Goal: Task Accomplishment & Management: Complete application form

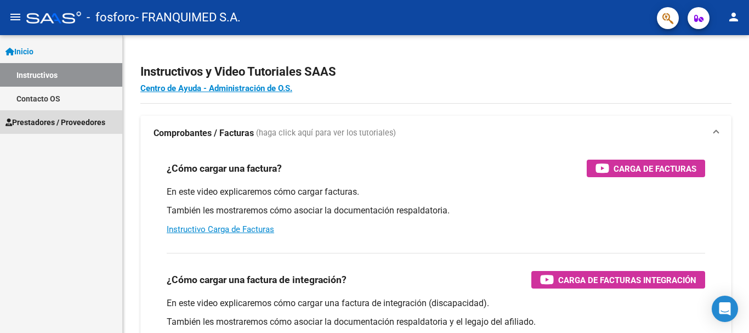
click at [60, 122] on span "Prestadores / Proveedores" at bounding box center [55, 122] width 100 height 12
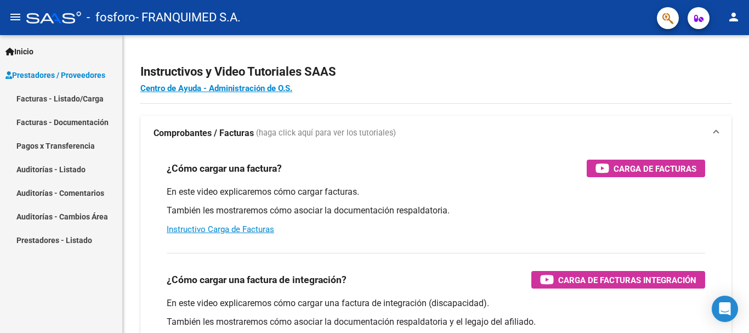
click at [71, 91] on link "Facturas - Listado/Carga" at bounding box center [61, 99] width 122 height 24
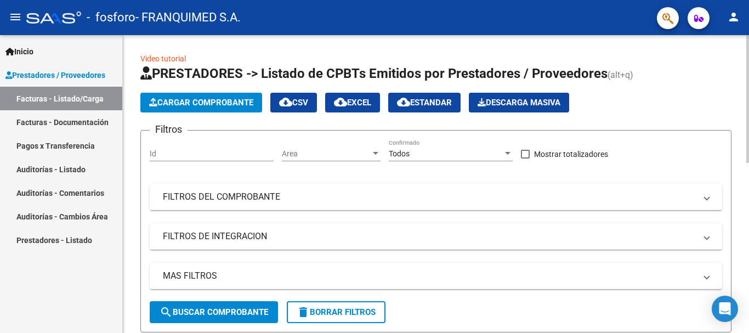
click at [227, 98] on span "Cargar Comprobante" at bounding box center [201, 103] width 104 height 10
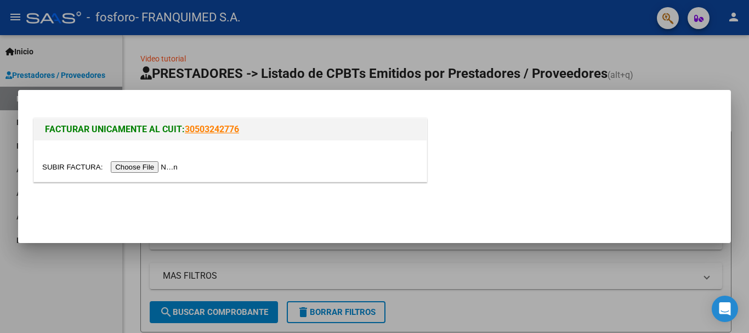
click at [159, 167] on input "file" at bounding box center [111, 167] width 139 height 12
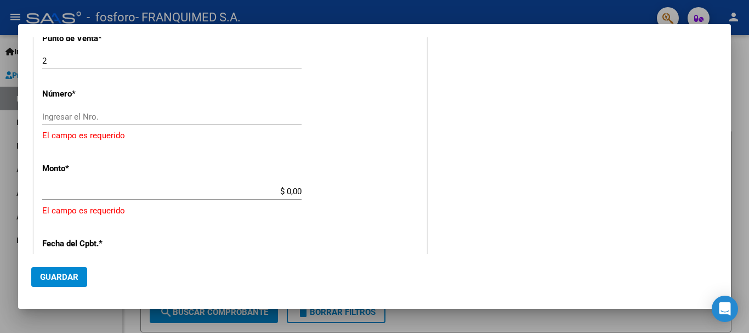
scroll to position [389, 0]
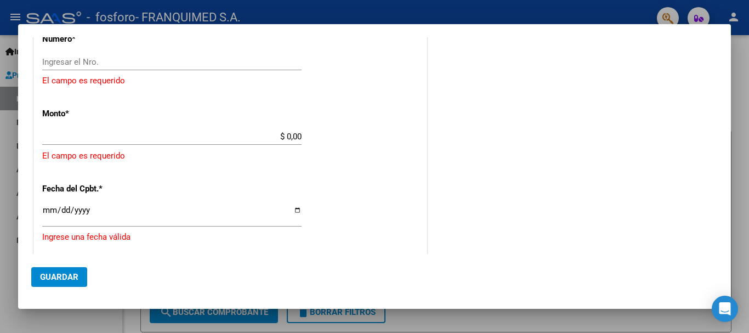
drag, startPoint x: 67, startPoint y: 127, endPoint x: 292, endPoint y: 135, distance: 225.4
click at [292, 135] on input "$ 0,00" at bounding box center [171, 137] width 259 height 10
paste input "8,186,976."
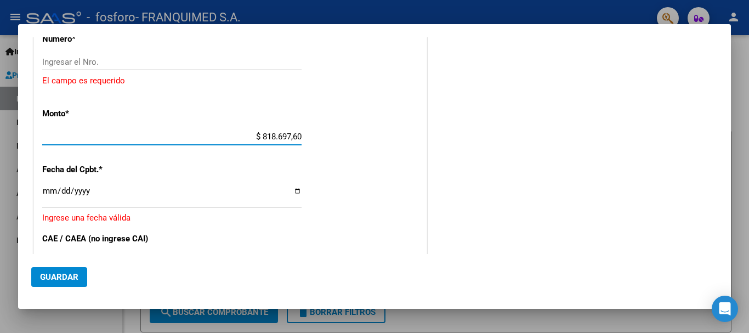
type input "$ 8.186.976,00"
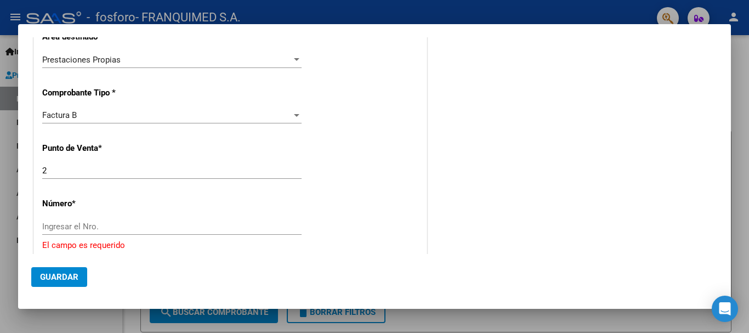
scroll to position [279, 0]
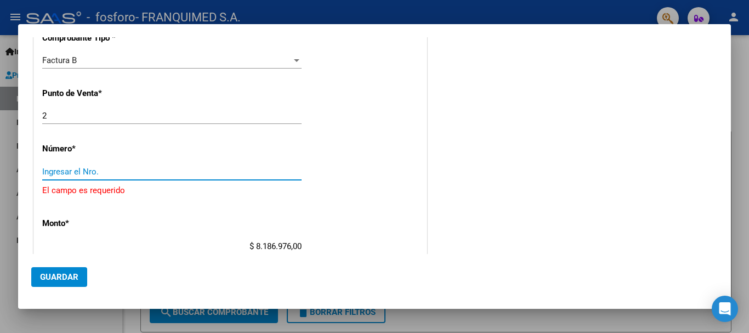
click at [48, 170] on input "Ingresar el Nro." at bounding box center [171, 172] width 259 height 10
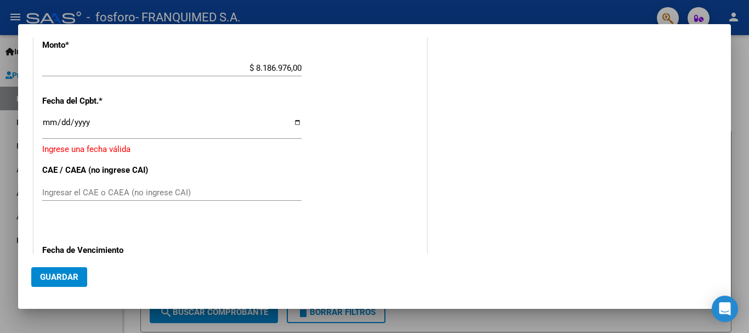
scroll to position [493, 0]
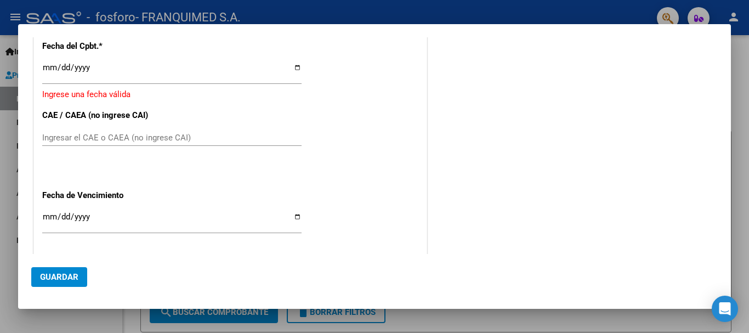
type input "1114"
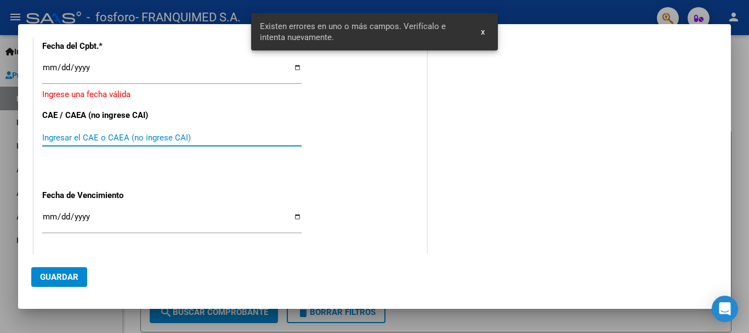
scroll to position [418, 0]
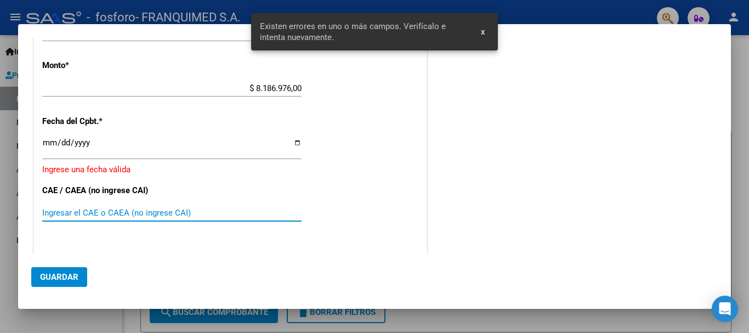
paste input "75364352830607"
type input "75364352830607"
click at [297, 142] on input "Ingresar la fecha" at bounding box center [171, 147] width 259 height 18
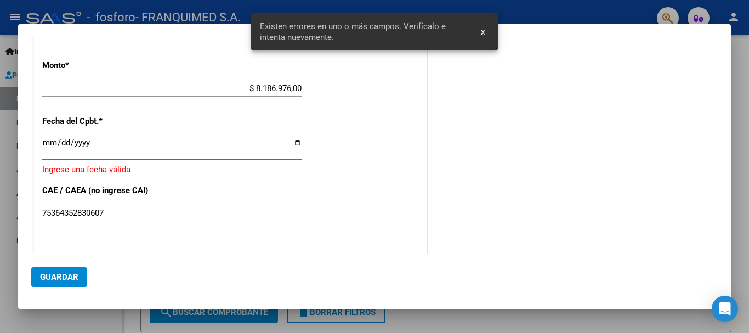
type input "[DATE]"
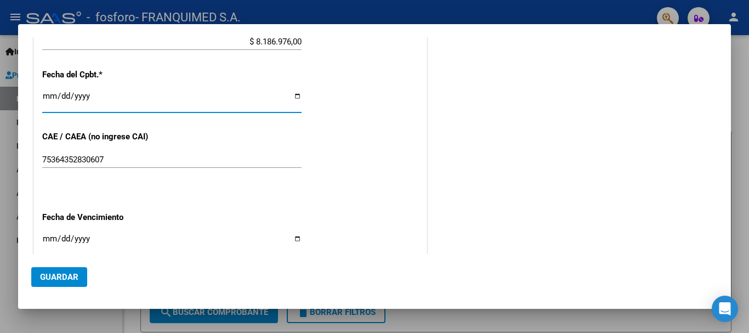
scroll to position [528, 0]
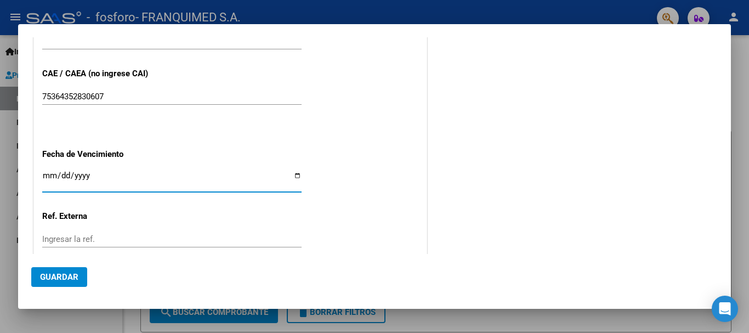
click at [295, 175] on input "Ingresar la fecha" at bounding box center [171, 180] width 259 height 18
type input "[DATE]"
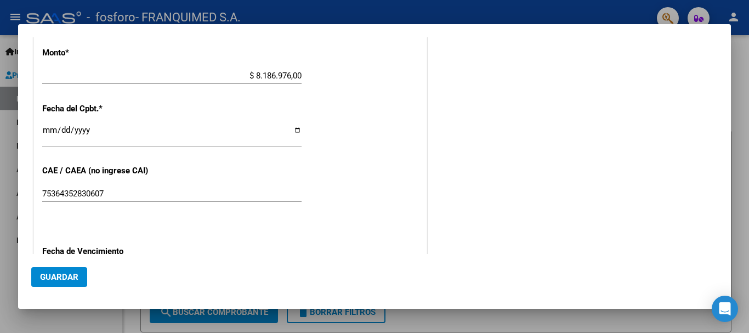
scroll to position [598, 0]
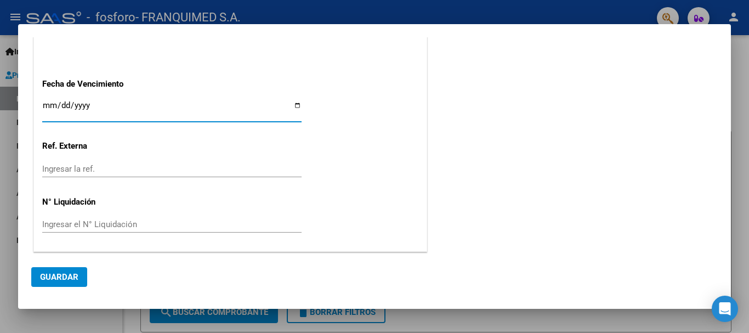
click at [78, 275] on button "Guardar" at bounding box center [59, 277] width 56 height 20
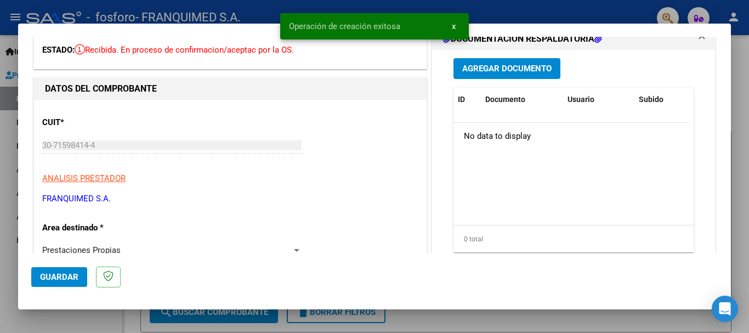
scroll to position [0, 0]
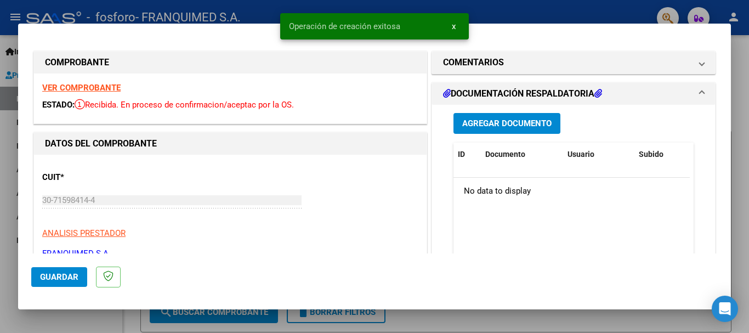
click at [483, 122] on span "Agregar Documento" at bounding box center [506, 124] width 89 height 10
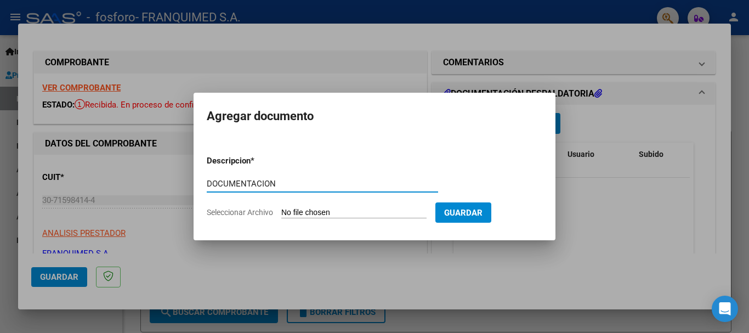
type input "DOCUMENTACION"
click at [312, 212] on input "Seleccionar Archivo" at bounding box center [353, 213] width 145 height 10
type input "C:\fakepath\Planillas.pdf"
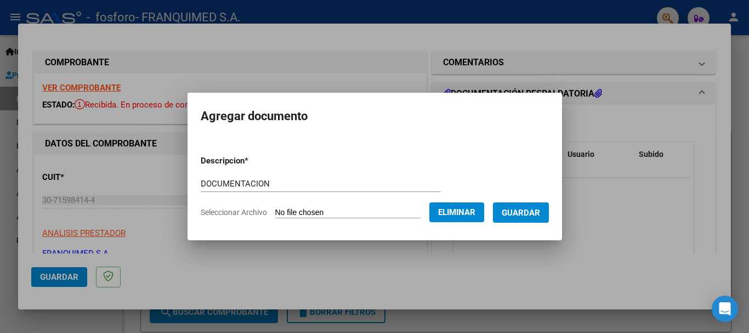
click at [530, 219] on button "Guardar" at bounding box center [521, 212] width 56 height 20
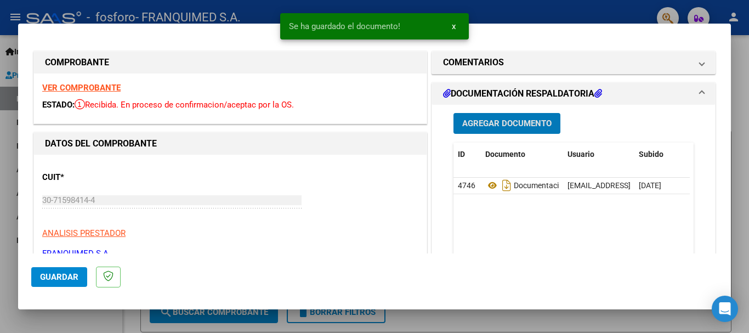
click at [489, 118] on span "Agregar Documento" at bounding box center [506, 123] width 89 height 10
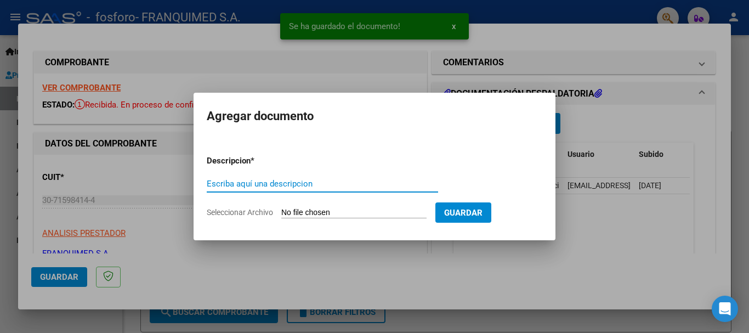
click at [265, 182] on input "Escriba aquí una descripcion" at bounding box center [322, 184] width 231 height 10
type input "C"
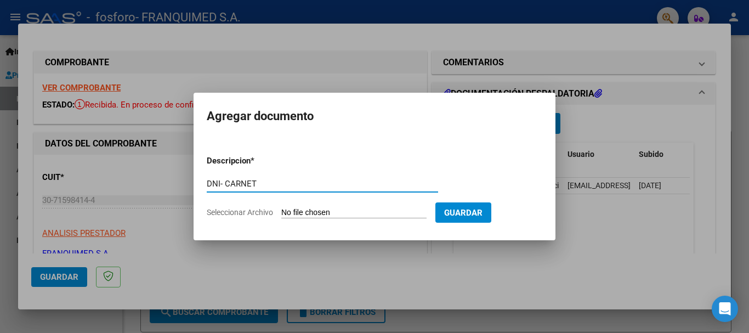
type input "DNI- CARNET"
click at [321, 212] on input "Seleccionar Archivo" at bounding box center [353, 213] width 145 height 10
type input "C:\fakepath\CARNET -DNI MOLINA.pdf"
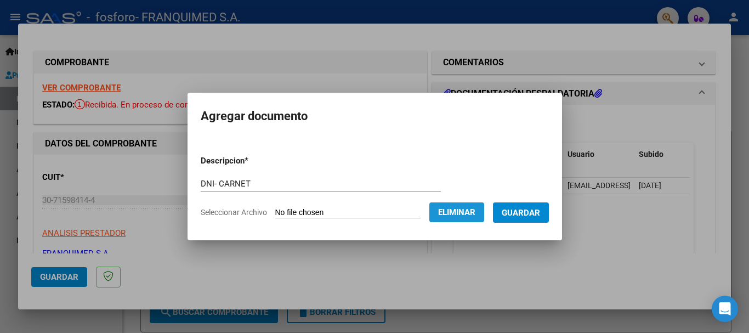
click at [460, 212] on span "Eliminar" at bounding box center [456, 212] width 37 height 10
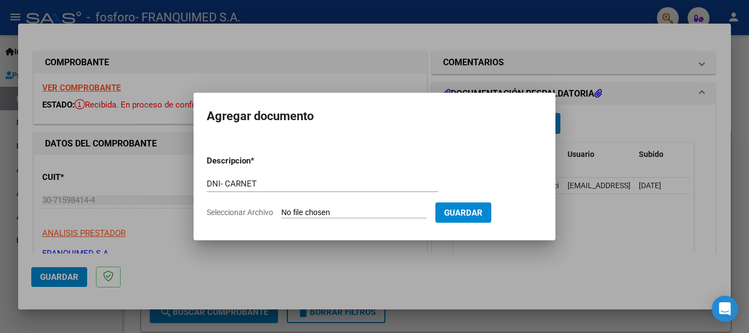
click at [340, 209] on input "Seleccionar Archivo" at bounding box center [353, 213] width 145 height 10
type input "C:\fakepath\CARNET -DNI MOLINA.pdf"
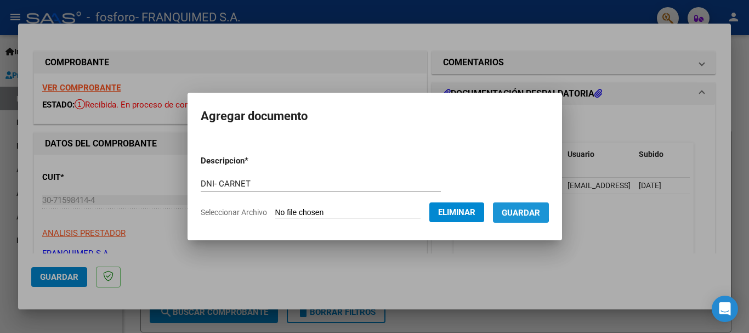
click at [516, 211] on span "Guardar" at bounding box center [520, 213] width 38 height 10
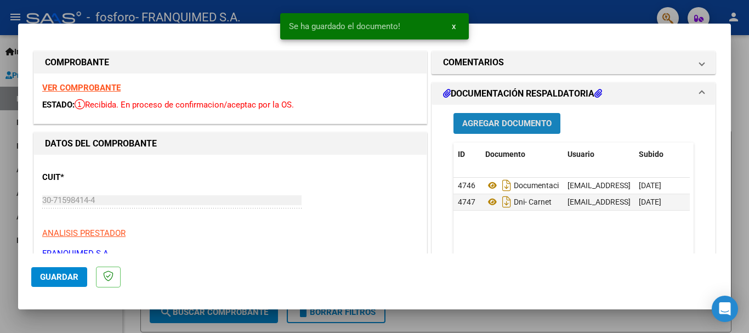
click at [499, 115] on button "Agregar Documento" at bounding box center [506, 123] width 107 height 20
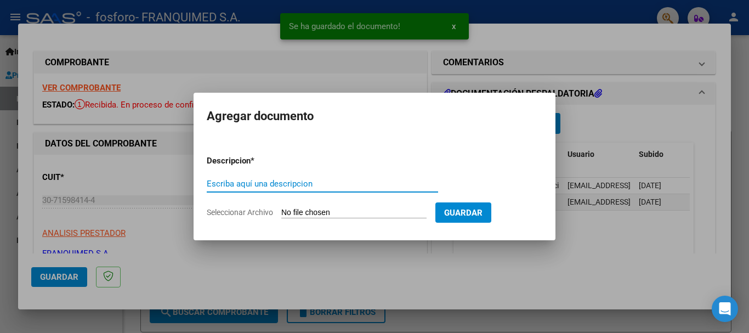
click at [319, 181] on input "Escriba aquí una descripcion" at bounding box center [322, 184] width 231 height 10
type input "AUT"
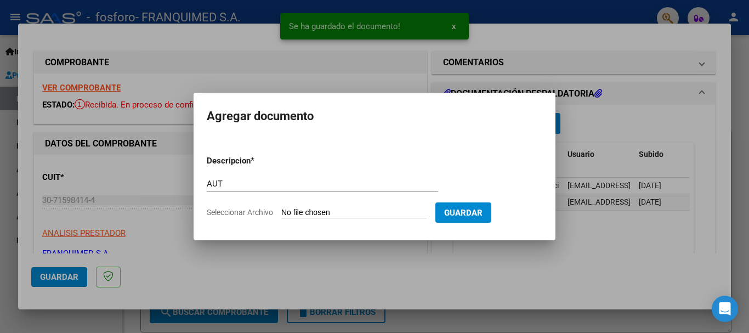
click at [339, 217] on input "Seleccionar Archivo" at bounding box center [353, 213] width 145 height 10
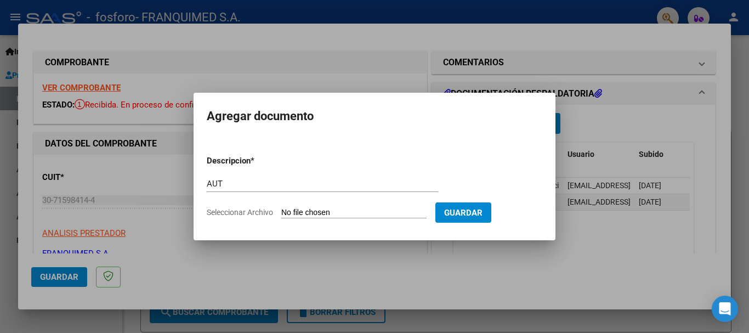
type input "C:\fakepath\AUT.pdf"
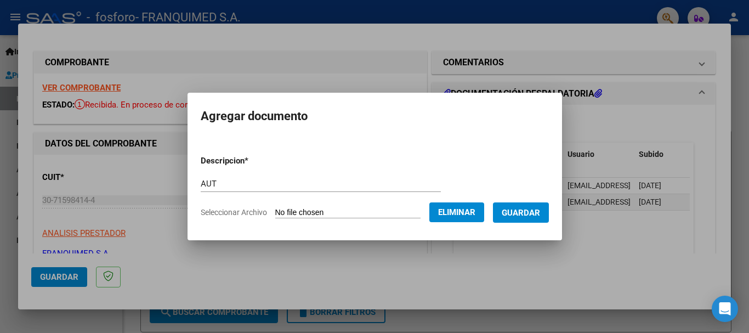
click at [526, 212] on span "Guardar" at bounding box center [520, 213] width 38 height 10
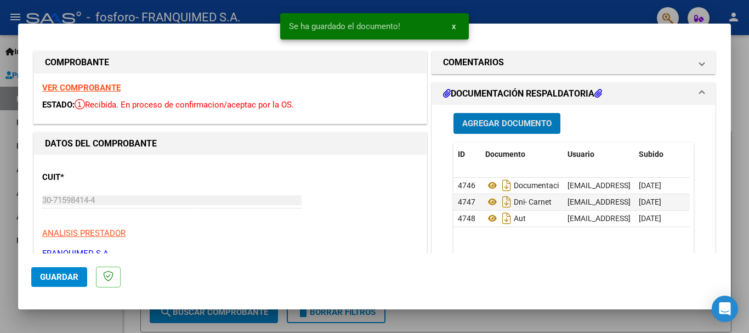
click at [488, 117] on button "Agregar Documento" at bounding box center [506, 123] width 107 height 20
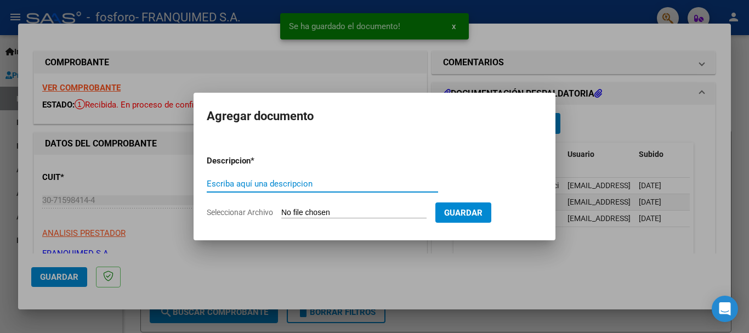
click at [230, 184] on input "Escriba aquí una descripcion" at bounding box center [322, 184] width 231 height 10
type input "FC"
click at [328, 211] on input "Seleccionar Archivo" at bounding box center [353, 213] width 145 height 10
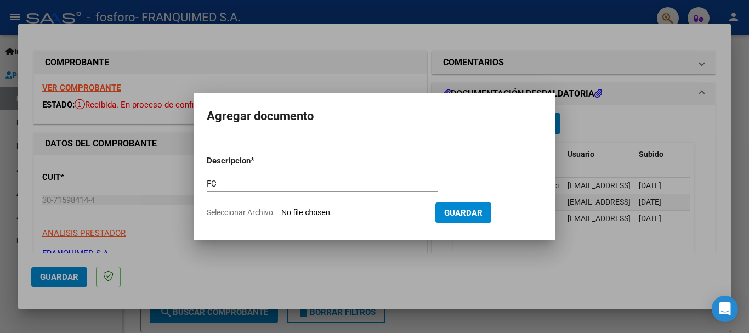
type input "C:\fakepath\FAC-B-0002 00001114.pdf"
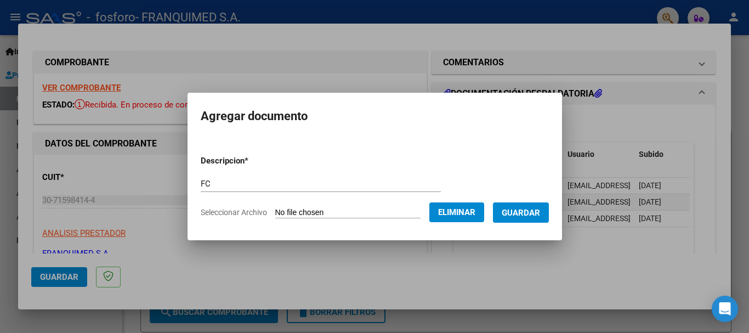
click at [528, 210] on span "Guardar" at bounding box center [520, 213] width 38 height 10
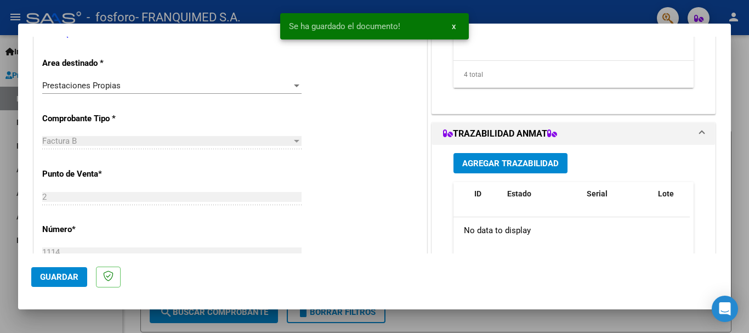
scroll to position [619, 0]
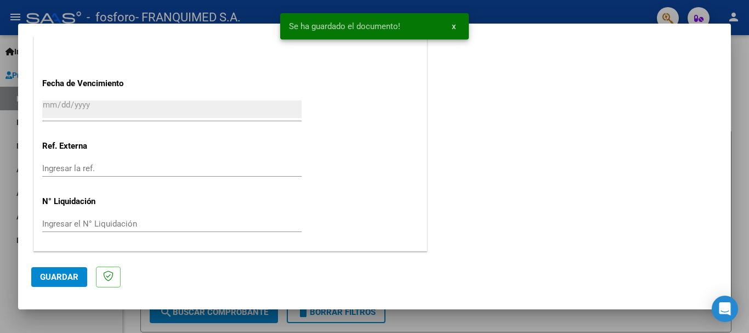
click at [51, 281] on span "Guardar" at bounding box center [59, 277] width 38 height 10
click at [449, 322] on div at bounding box center [374, 166] width 749 height 333
type input "$ 0,00"
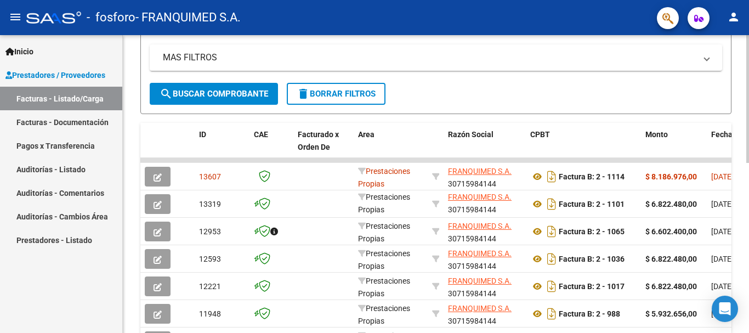
scroll to position [288, 0]
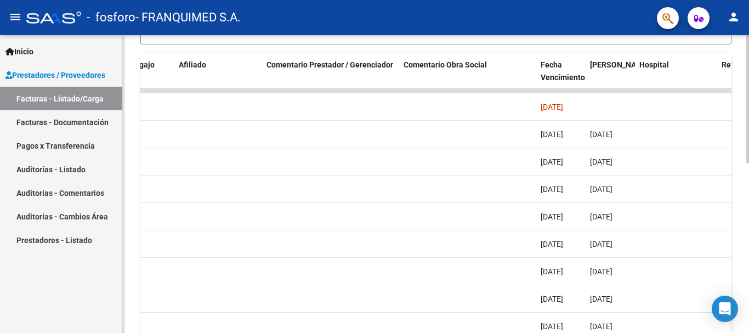
drag, startPoint x: 203, startPoint y: 105, endPoint x: 748, endPoint y: 114, distance: 545.4
click at [748, 114] on div "Video tutorial PRESTADORES -> Listado de CPBTs Emitidos por Prestadores / Prove…" at bounding box center [437, 90] width 629 height 686
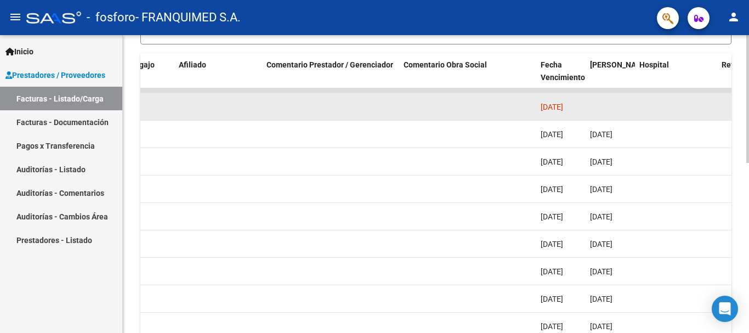
scroll to position [0, 1738]
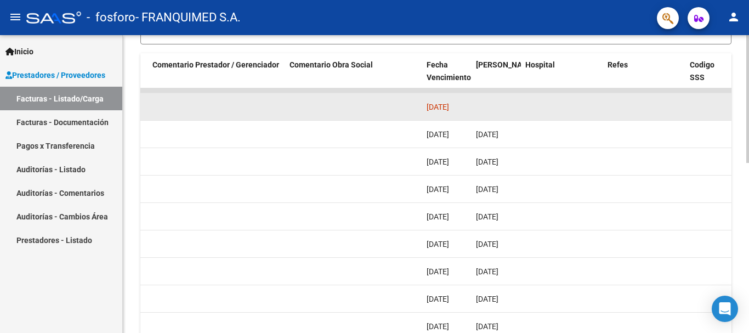
click at [413, 104] on datatable-body-cell at bounding box center [353, 106] width 137 height 27
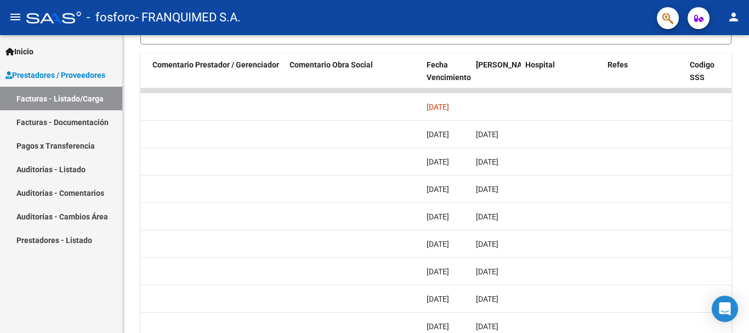
drag, startPoint x: 395, startPoint y: 106, endPoint x: 0, endPoint y: 107, distance: 395.1
click at [0, 107] on mat-sidenav-container "Inicio Instructivos Contacto OS Prestadores / Proveedores Facturas - Listado/Ca…" at bounding box center [374, 184] width 749 height 298
